Goal: Task Accomplishment & Management: Manage account settings

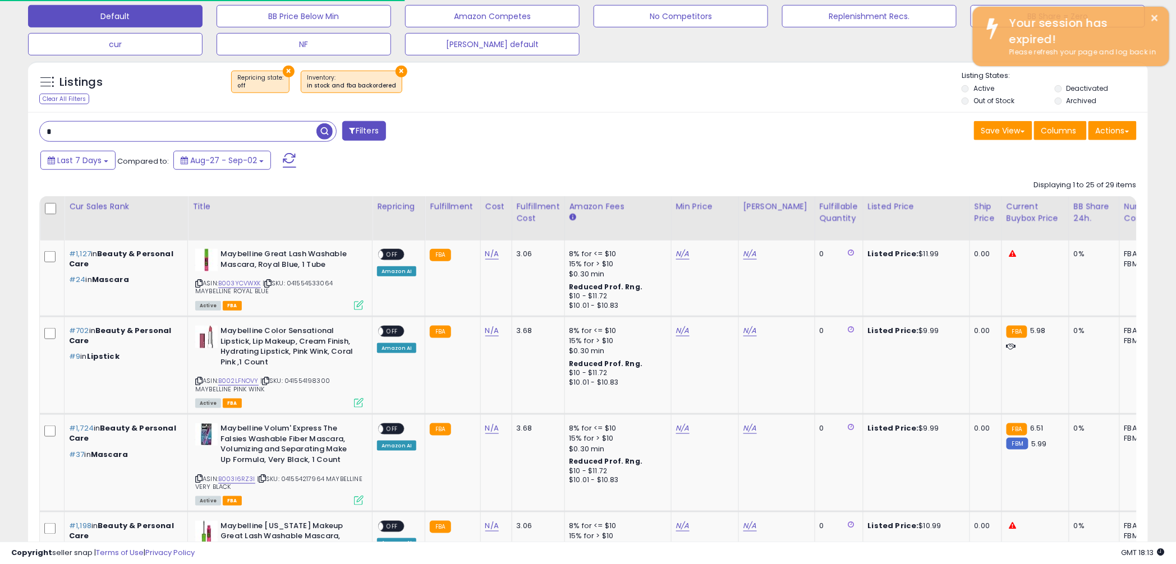
scroll to position [230, 650]
